Goal: Task Accomplishment & Management: Manage account settings

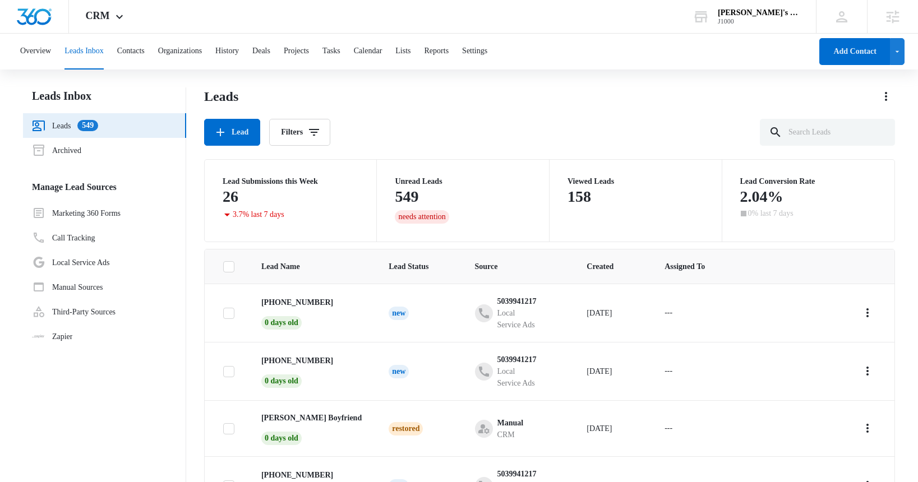
click at [886, 96] on icon "Actions" at bounding box center [886, 96] width 2 height 9
click at [865, 134] on button "Export" at bounding box center [864, 127] width 62 height 17
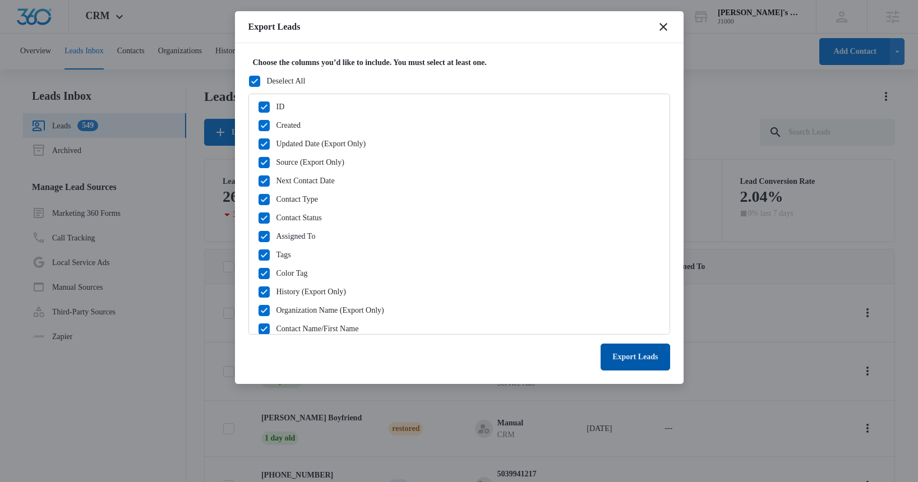
click at [638, 357] on button "Export Leads" at bounding box center [635, 357] width 69 height 27
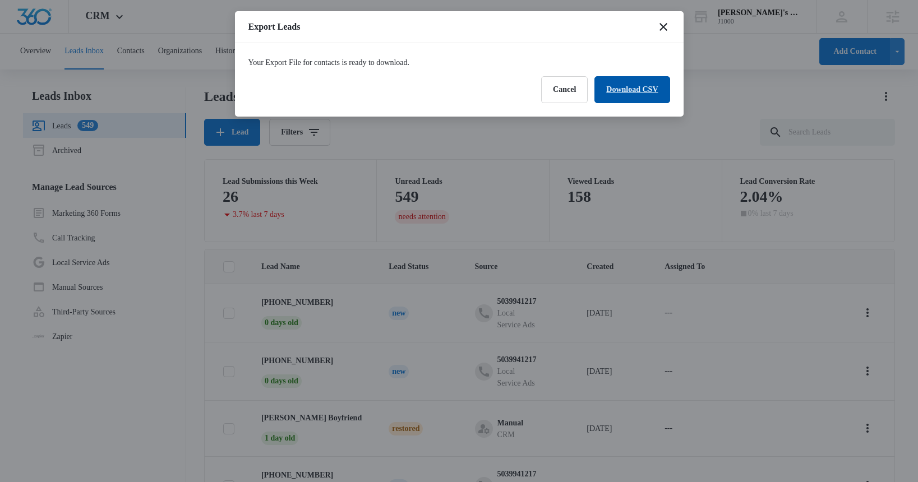
click at [628, 89] on link "Download CSV" at bounding box center [632, 89] width 75 height 27
click at [640, 88] on button "Finish" at bounding box center [647, 89] width 44 height 27
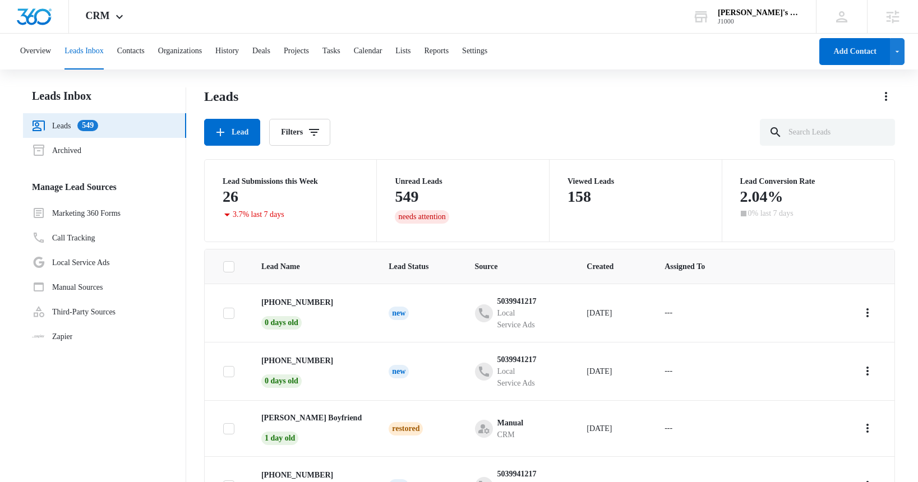
scroll to position [89, 0]
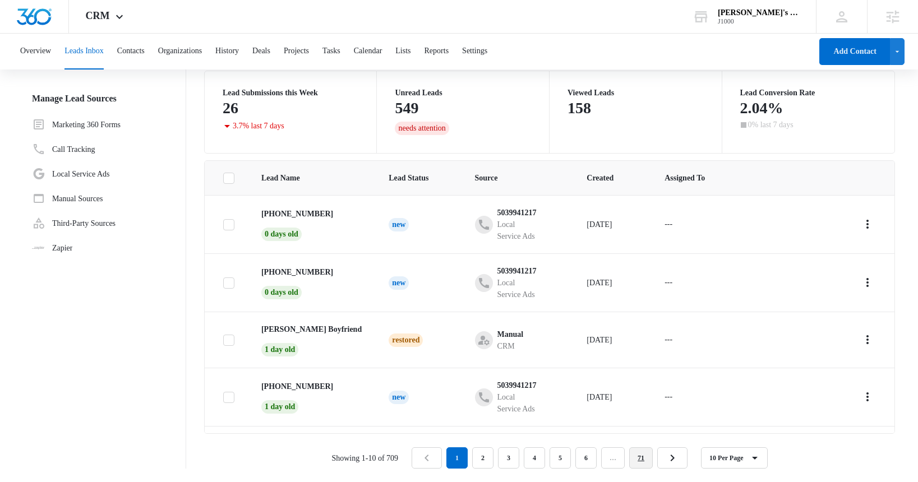
click at [648, 457] on link "71" at bounding box center [641, 458] width 24 height 21
click at [648, 456] on body "CRM Apps Reputation Websites Forms CRM Email Social Shop Payments POS Content A…" at bounding box center [459, 196] width 918 height 571
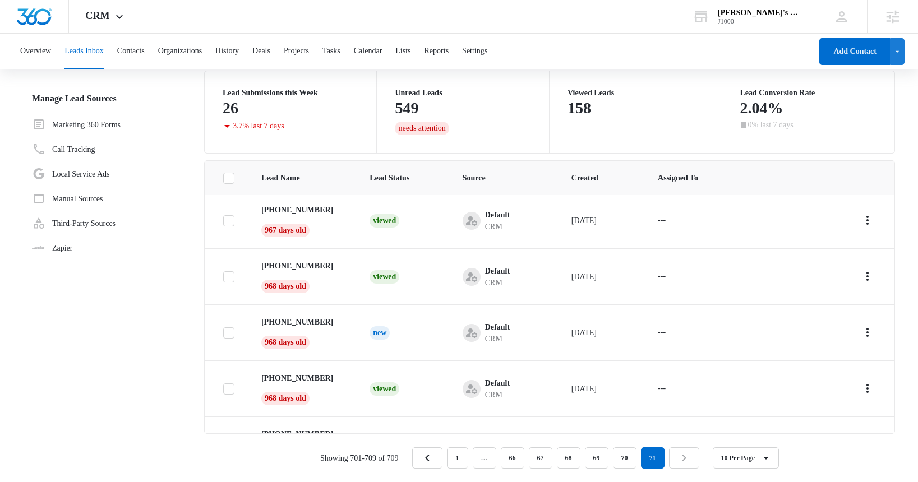
scroll to position [0, 0]
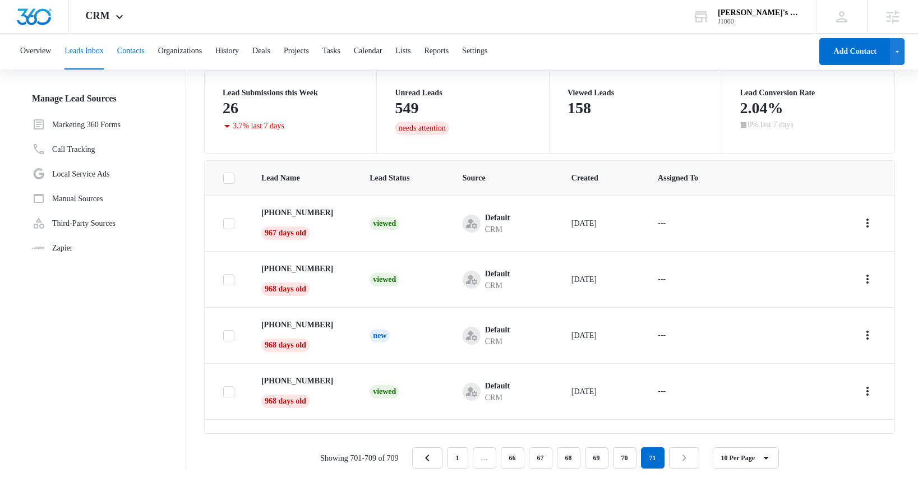
click at [145, 49] on button "Contacts" at bounding box center [130, 52] width 27 height 36
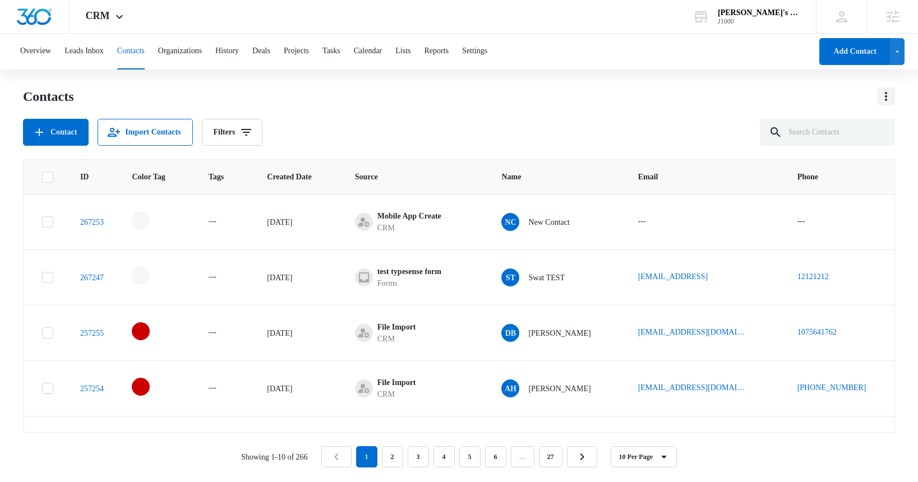
click at [890, 96] on icon "Actions" at bounding box center [885, 96] width 13 height 13
click at [830, 162] on div "Export All Contacts" at bounding box center [836, 162] width 63 height 8
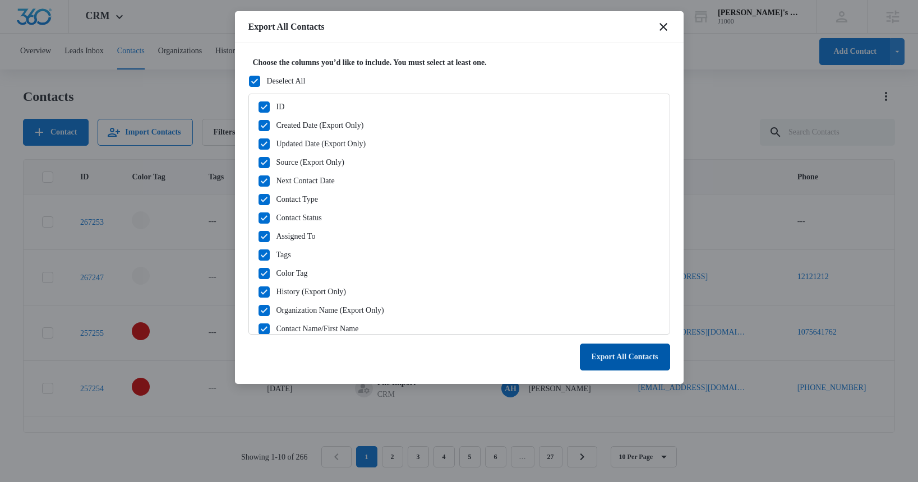
click at [623, 361] on button "Export All Contacts" at bounding box center [625, 357] width 90 height 27
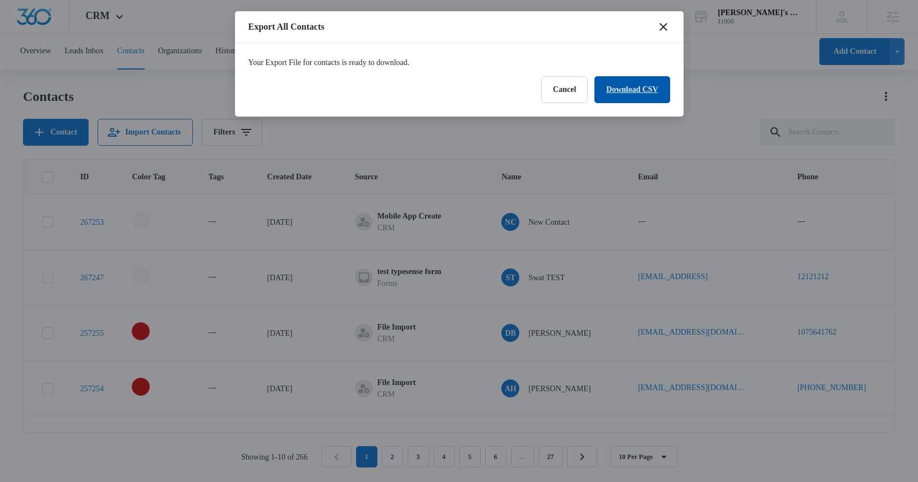
click at [623, 88] on link "Download CSV" at bounding box center [632, 89] width 75 height 27
click at [647, 89] on button "Finish" at bounding box center [647, 89] width 44 height 27
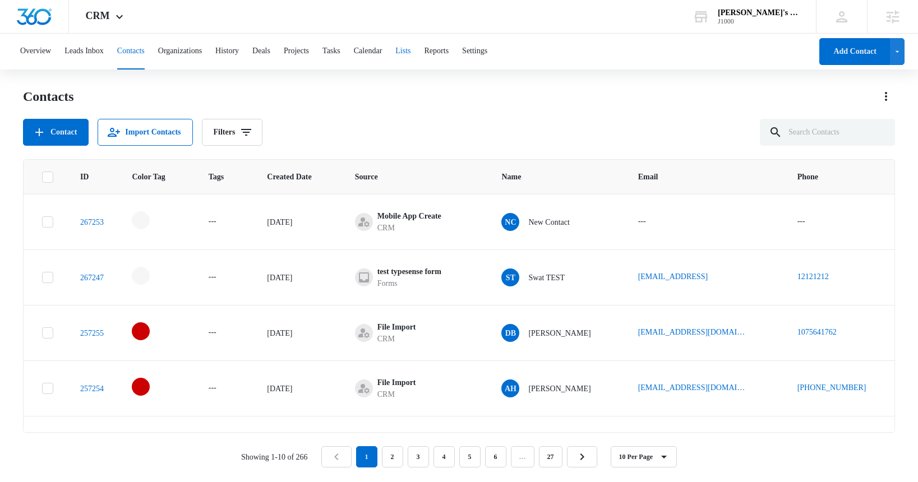
click at [411, 51] on button "Lists" at bounding box center [402, 52] width 15 height 36
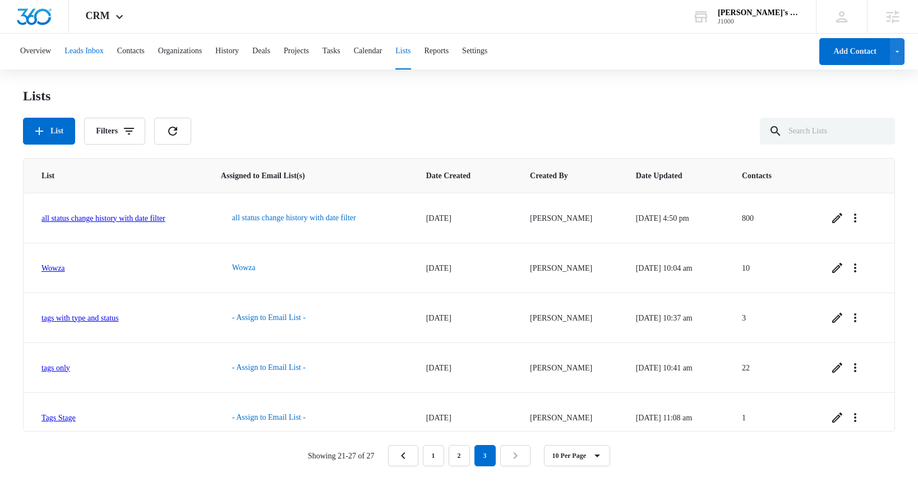
click at [90, 49] on button "Leads Inbox" at bounding box center [84, 52] width 39 height 36
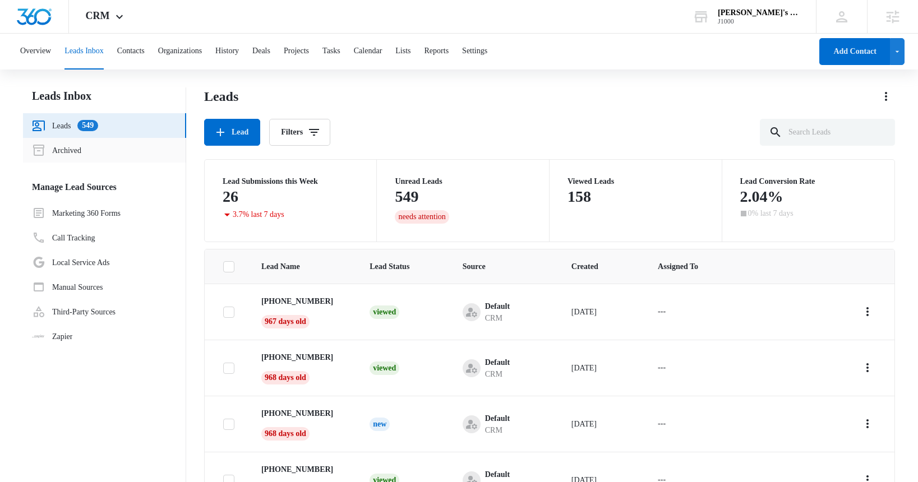
click at [64, 154] on link "Archived" at bounding box center [56, 150] width 49 height 13
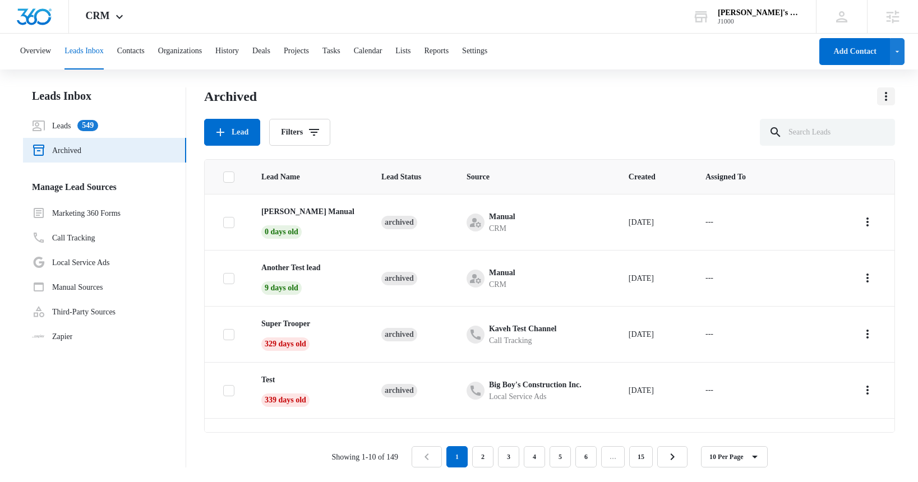
click at [890, 95] on icon "Actions" at bounding box center [885, 96] width 13 height 13
click at [870, 132] on button "Export" at bounding box center [864, 127] width 62 height 17
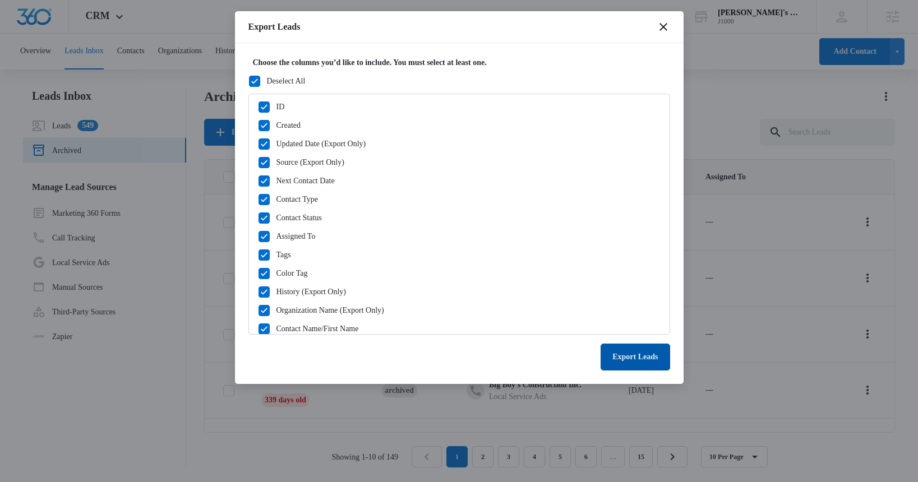
click at [643, 356] on button "Export Leads" at bounding box center [635, 357] width 69 height 27
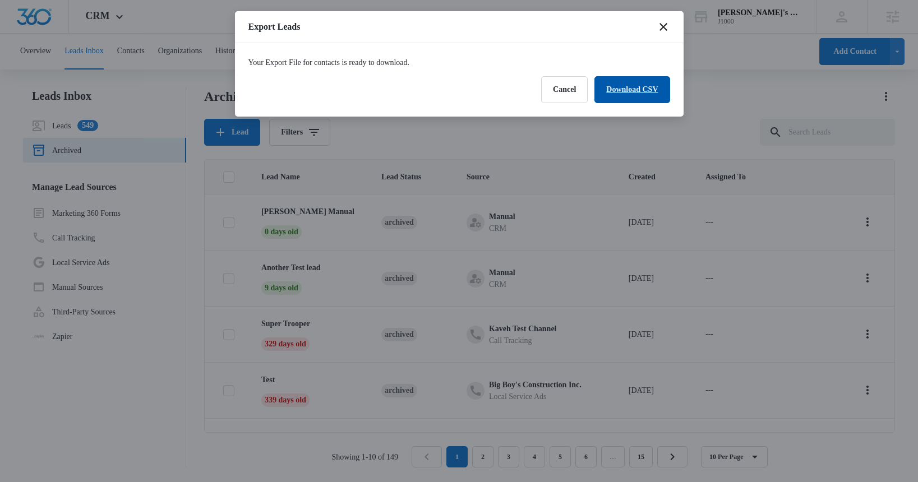
click at [628, 89] on link "Download CSV" at bounding box center [632, 89] width 75 height 27
click at [648, 96] on button "Finish" at bounding box center [647, 89] width 44 height 27
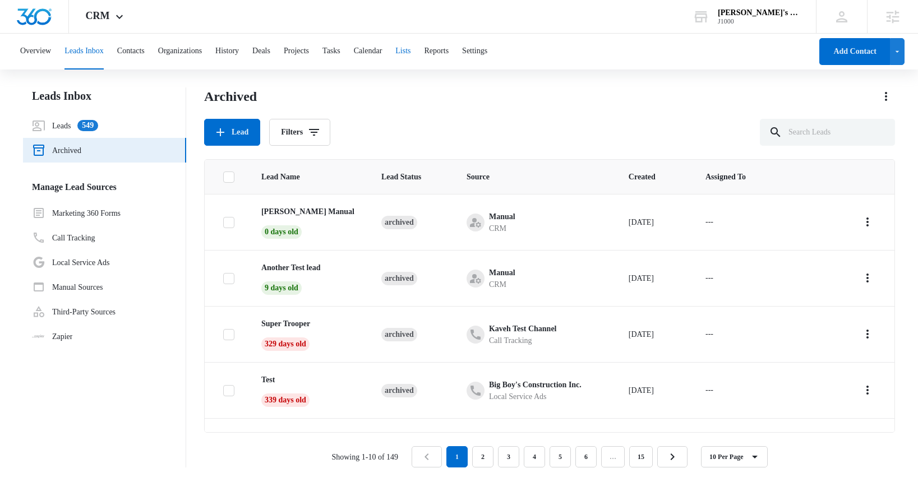
click at [411, 52] on button "Lists" at bounding box center [402, 52] width 15 height 36
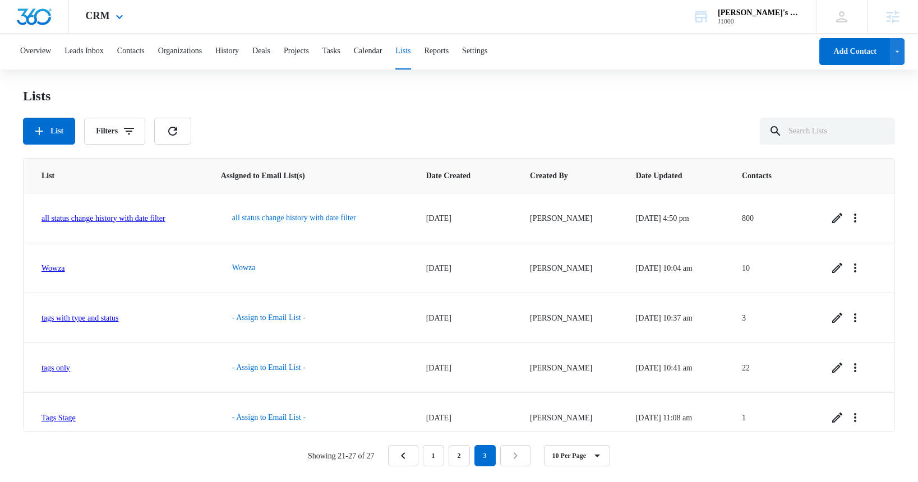
click at [110, 17] on div "CRM Apps Reputation Websites Forms CRM Email Social Shop Payments POS Content A…" at bounding box center [106, 16] width 74 height 33
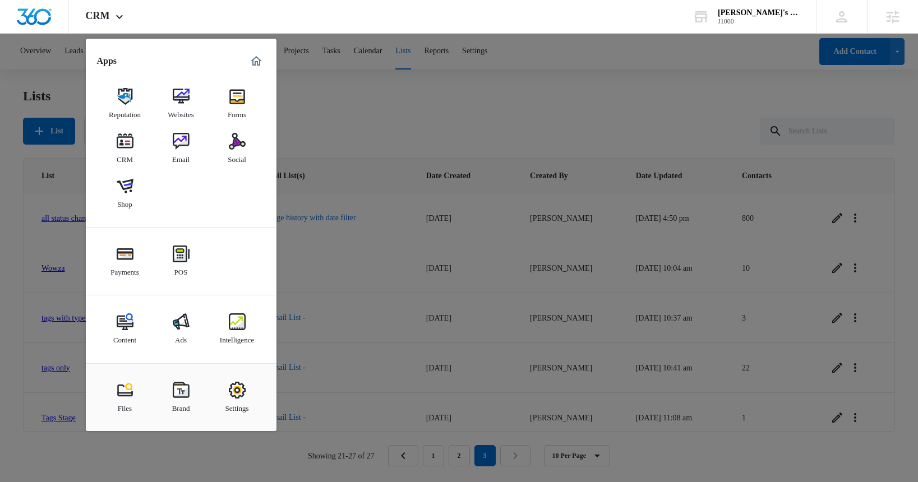
click at [178, 141] on img at bounding box center [181, 141] width 17 height 17
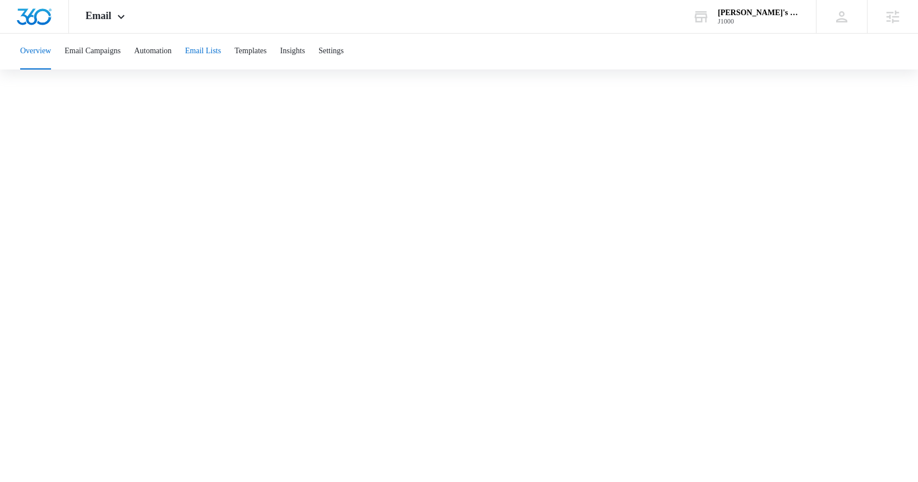
click at [221, 50] on button "Email Lists" at bounding box center [203, 52] width 36 height 36
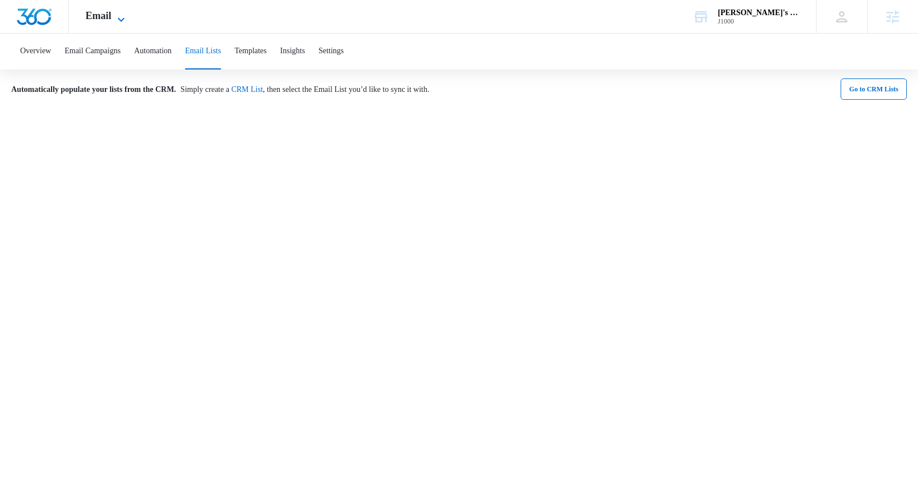
click at [110, 17] on span "Email" at bounding box center [99, 16] width 26 height 12
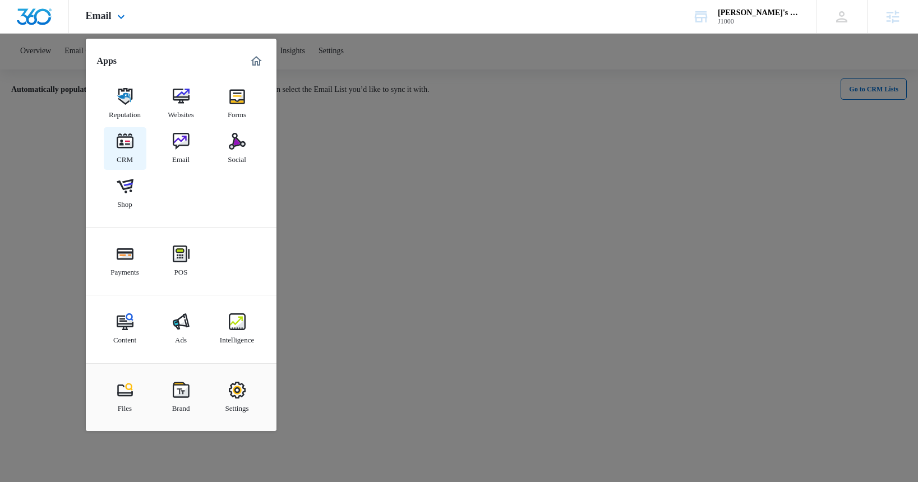
click at [123, 145] on img at bounding box center [125, 141] width 17 height 17
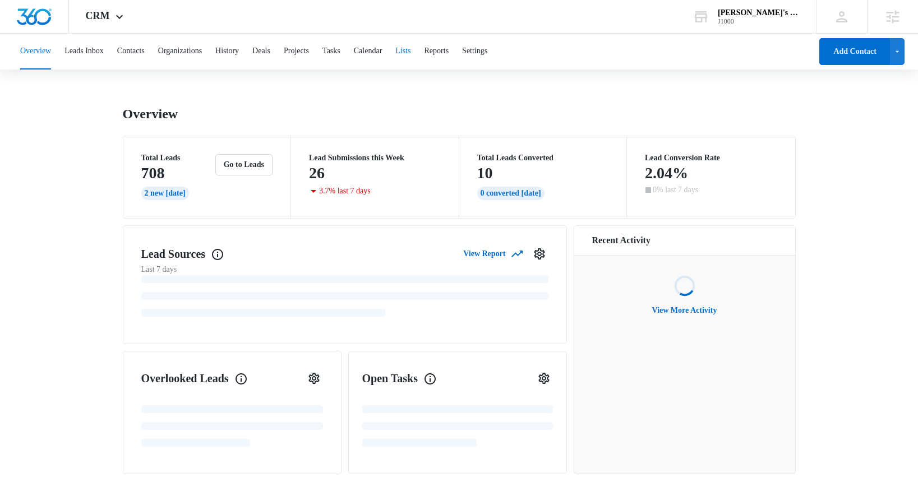
click at [411, 52] on button "Lists" at bounding box center [402, 52] width 15 height 36
